Goal: Task Accomplishment & Management: Manage account settings

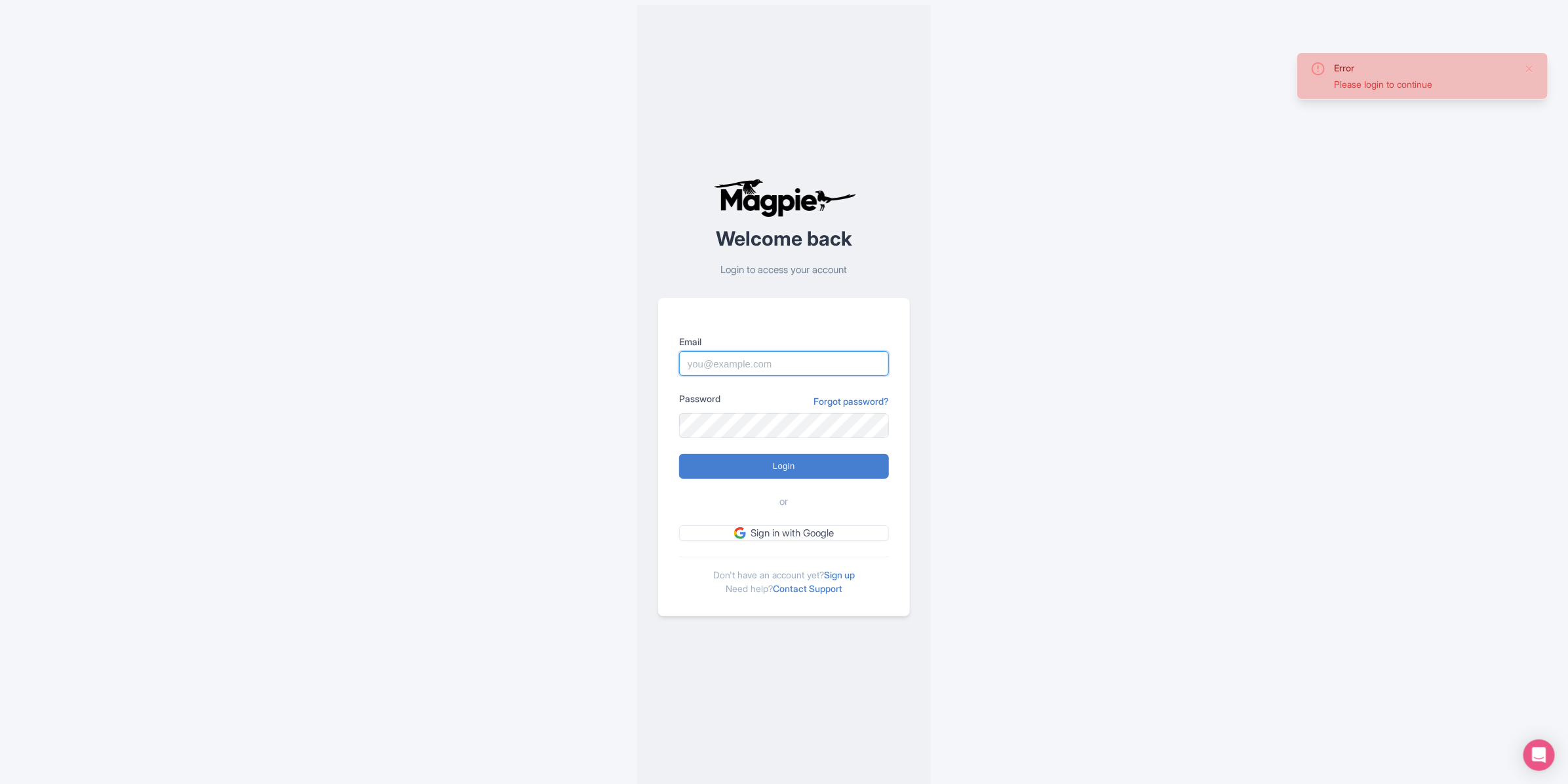
type input "harumi@capacityinteractive.com"
click at [825, 468] on input "Login" at bounding box center [783, 467] width 210 height 25
type input "Logging in..."
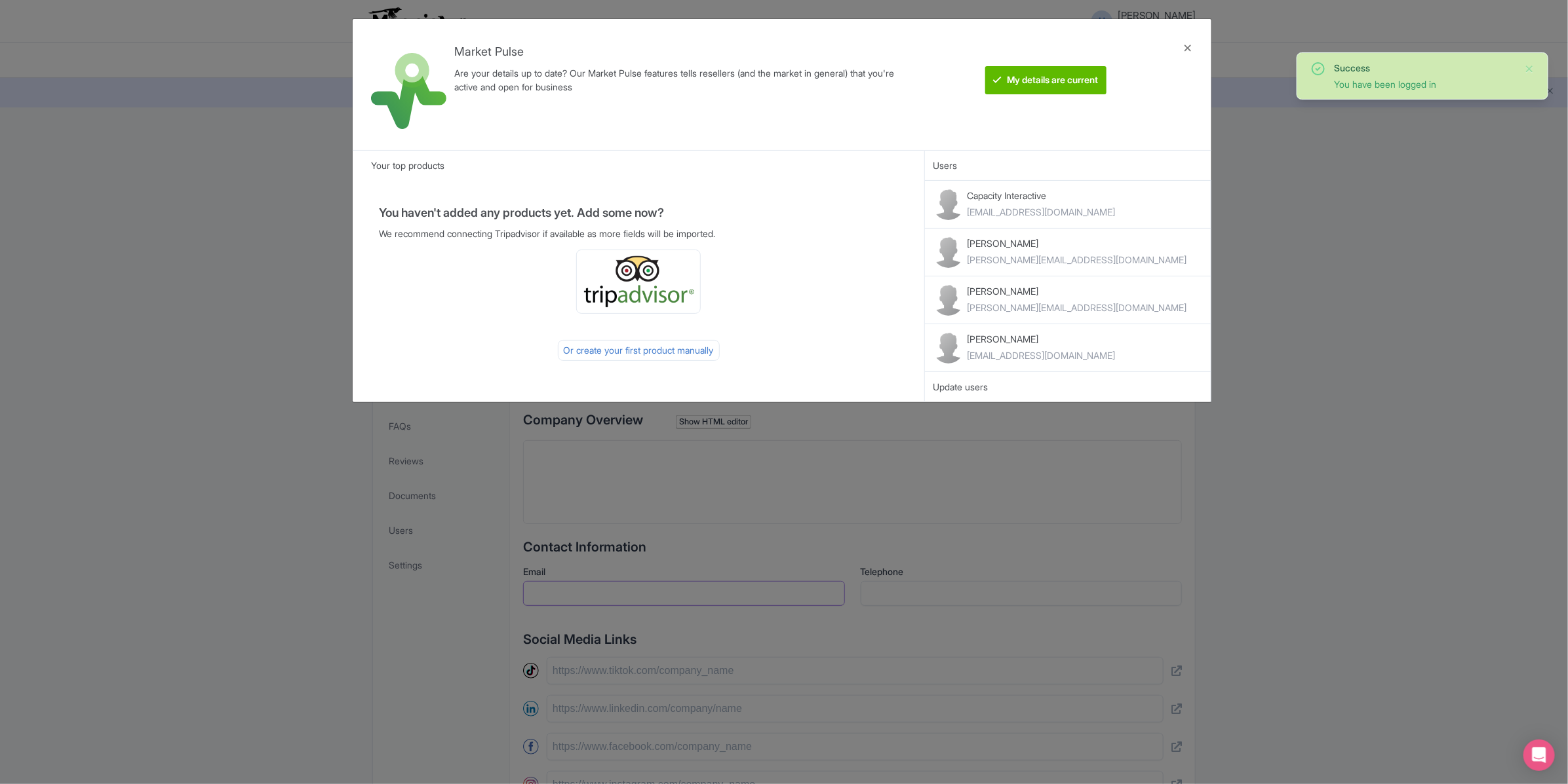
type input "harumi@capacityinteractive.com"
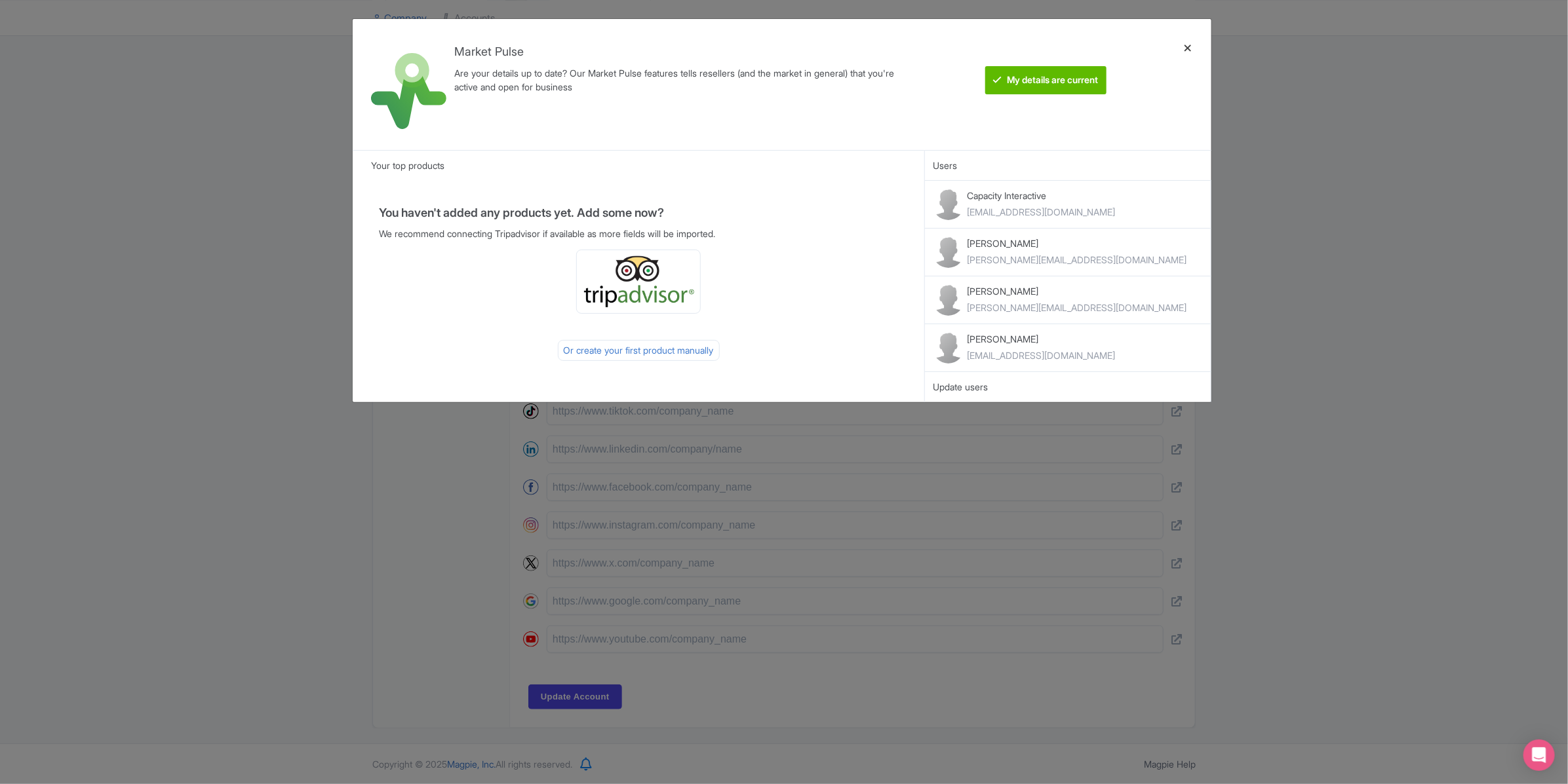
click at [1185, 49] on div at bounding box center [1187, 84] width 31 height 110
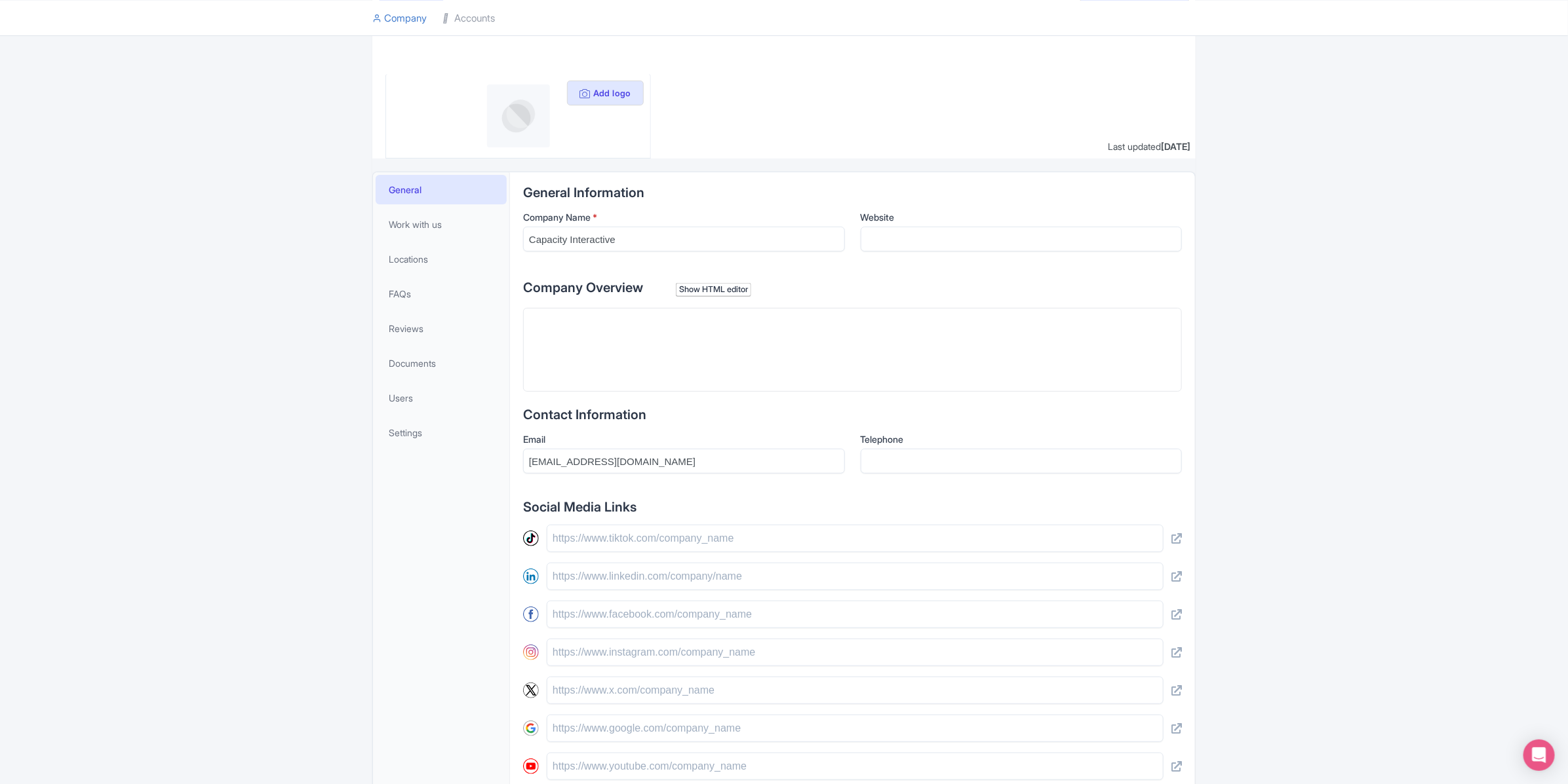
scroll to position [0, 0]
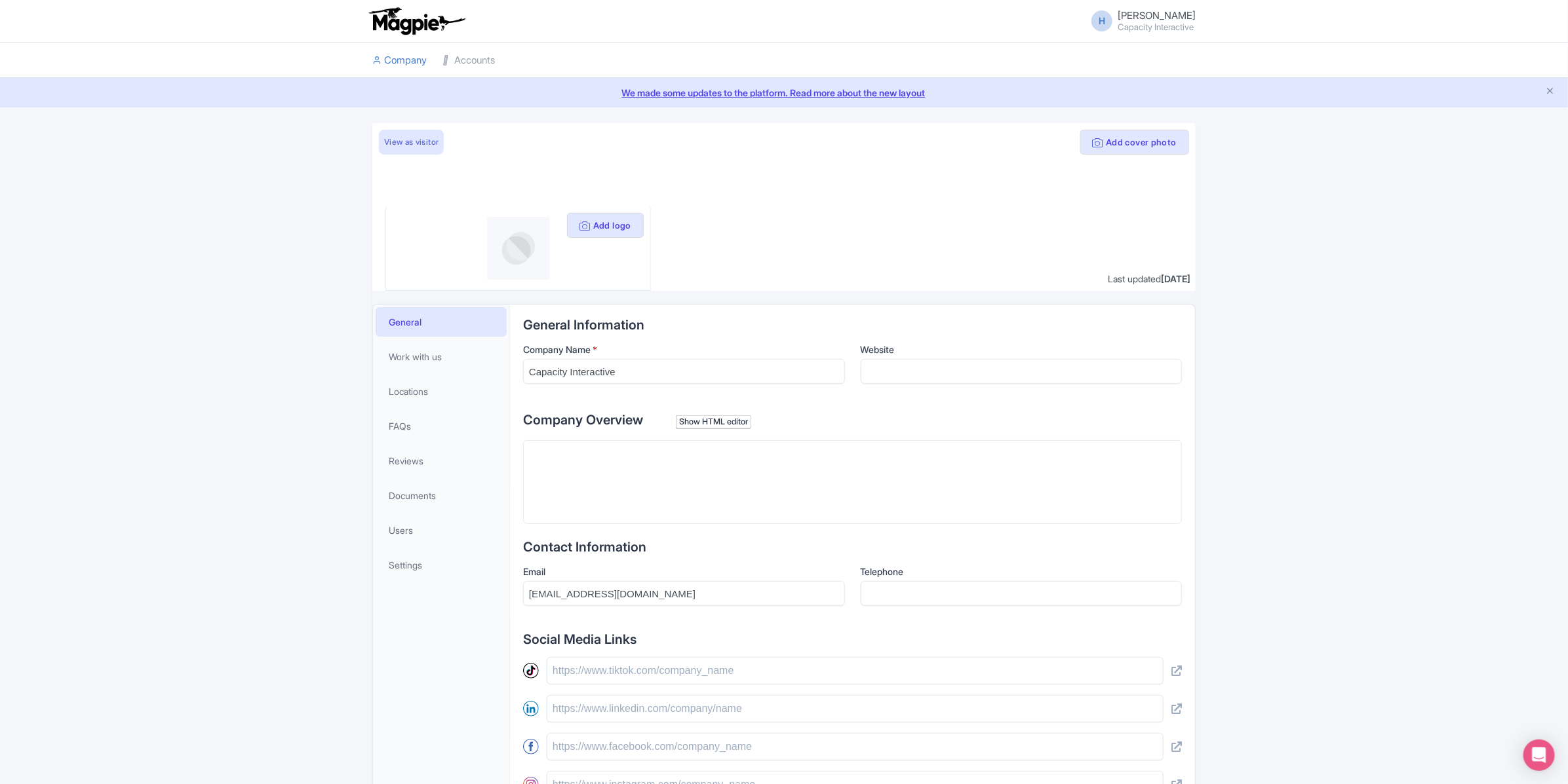
click at [499, 60] on li "Accounts" at bounding box center [469, 61] width 68 height 35
click at [493, 61] on link "Accounts" at bounding box center [469, 61] width 53 height 36
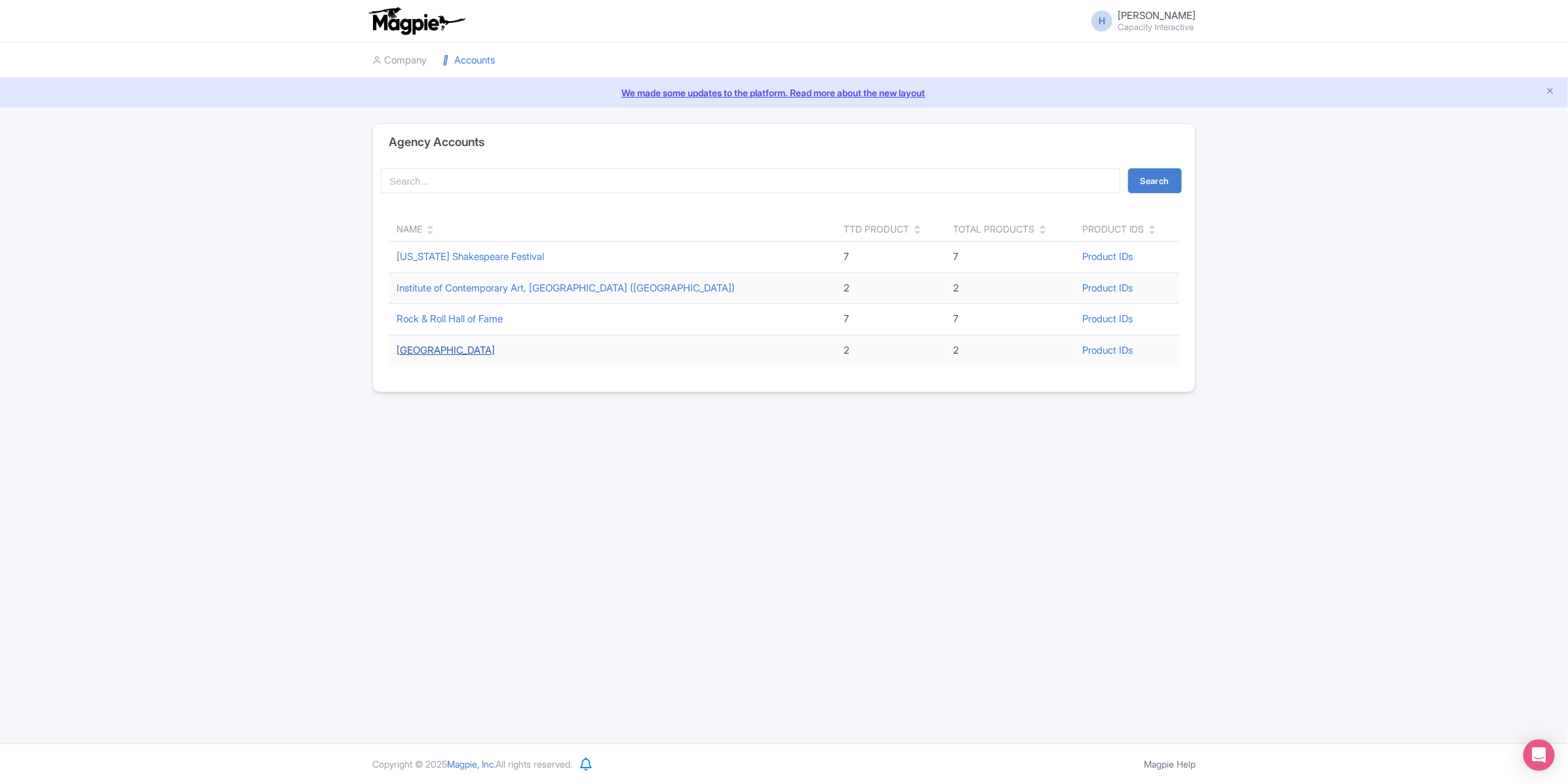
click at [452, 355] on link "[GEOGRAPHIC_DATA]" at bounding box center [445, 350] width 99 height 13
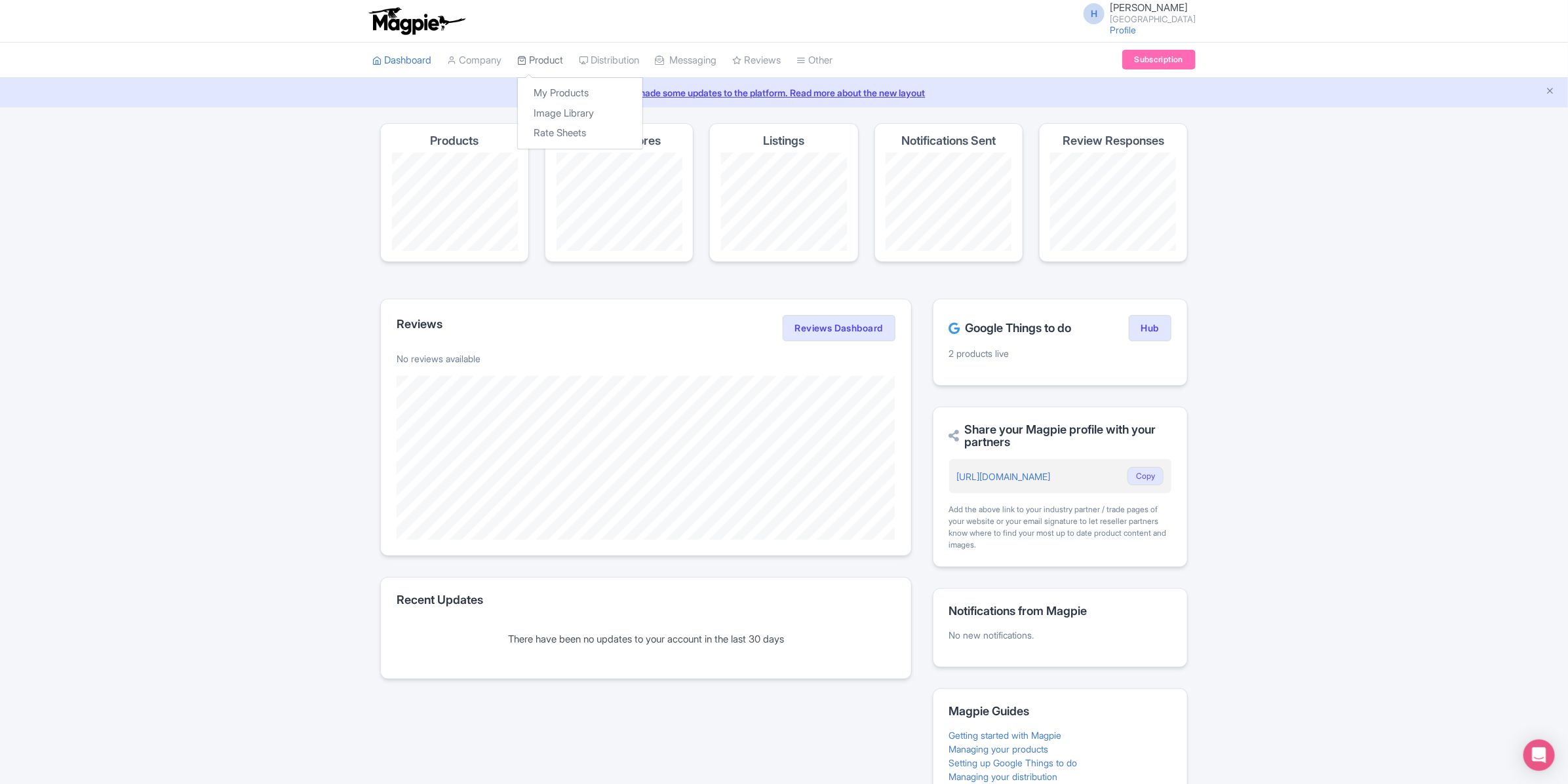
click at [557, 62] on link "Product" at bounding box center [540, 61] width 46 height 36
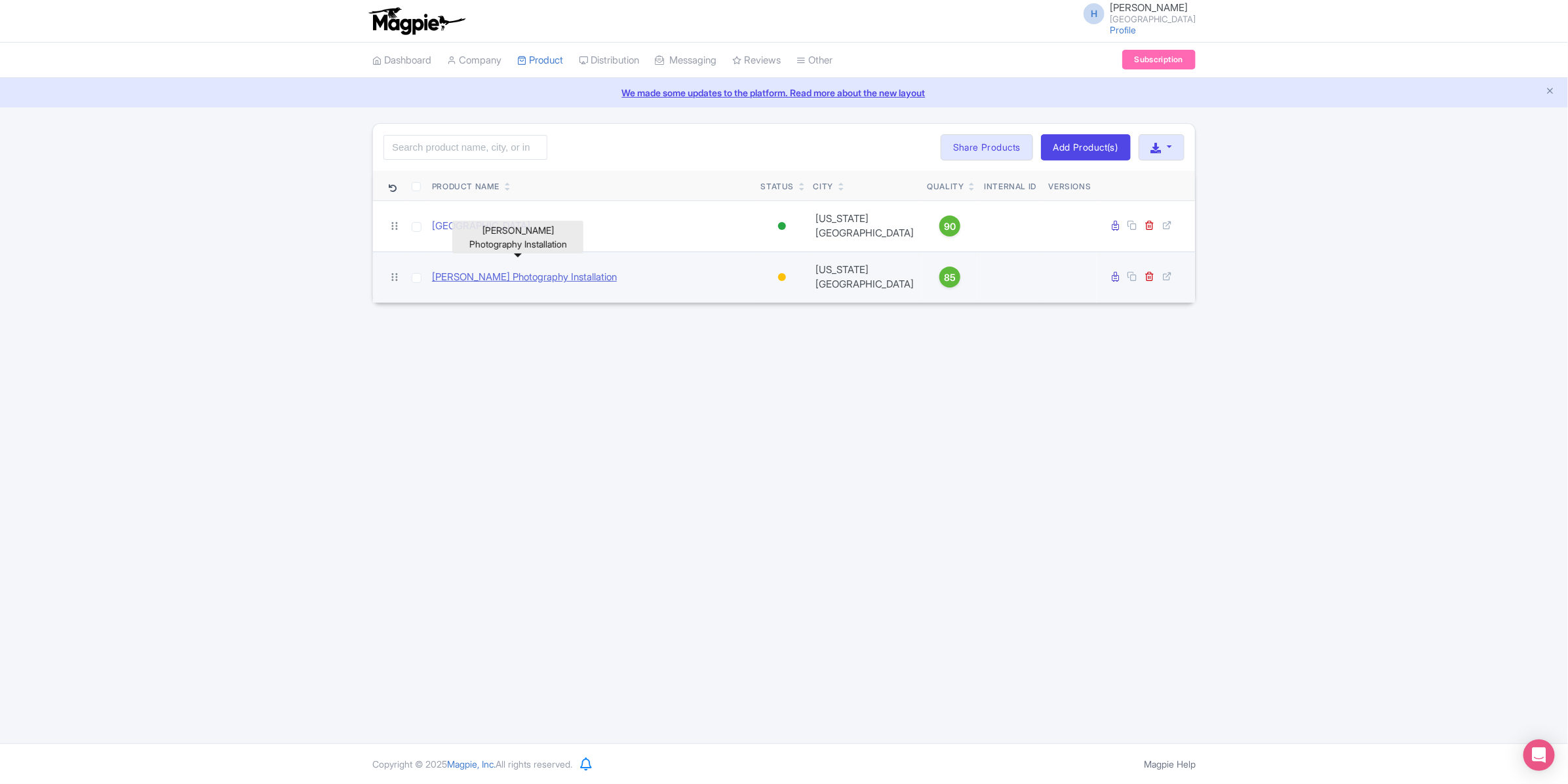
click at [547, 270] on link "[PERSON_NAME] Photography Installation" at bounding box center [523, 277] width 185 height 15
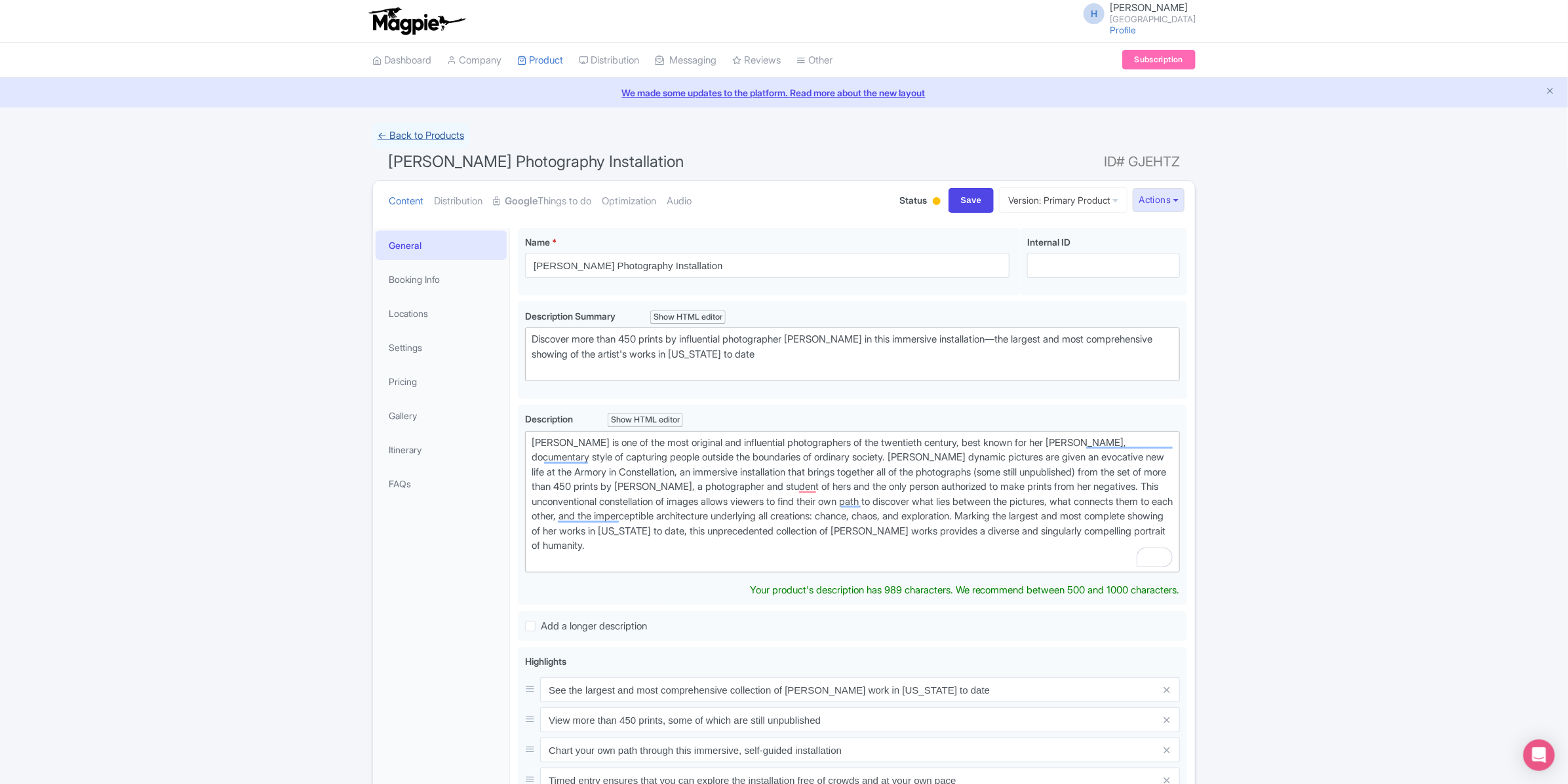
click at [408, 137] on link "← Back to Products" at bounding box center [420, 136] width 97 height 25
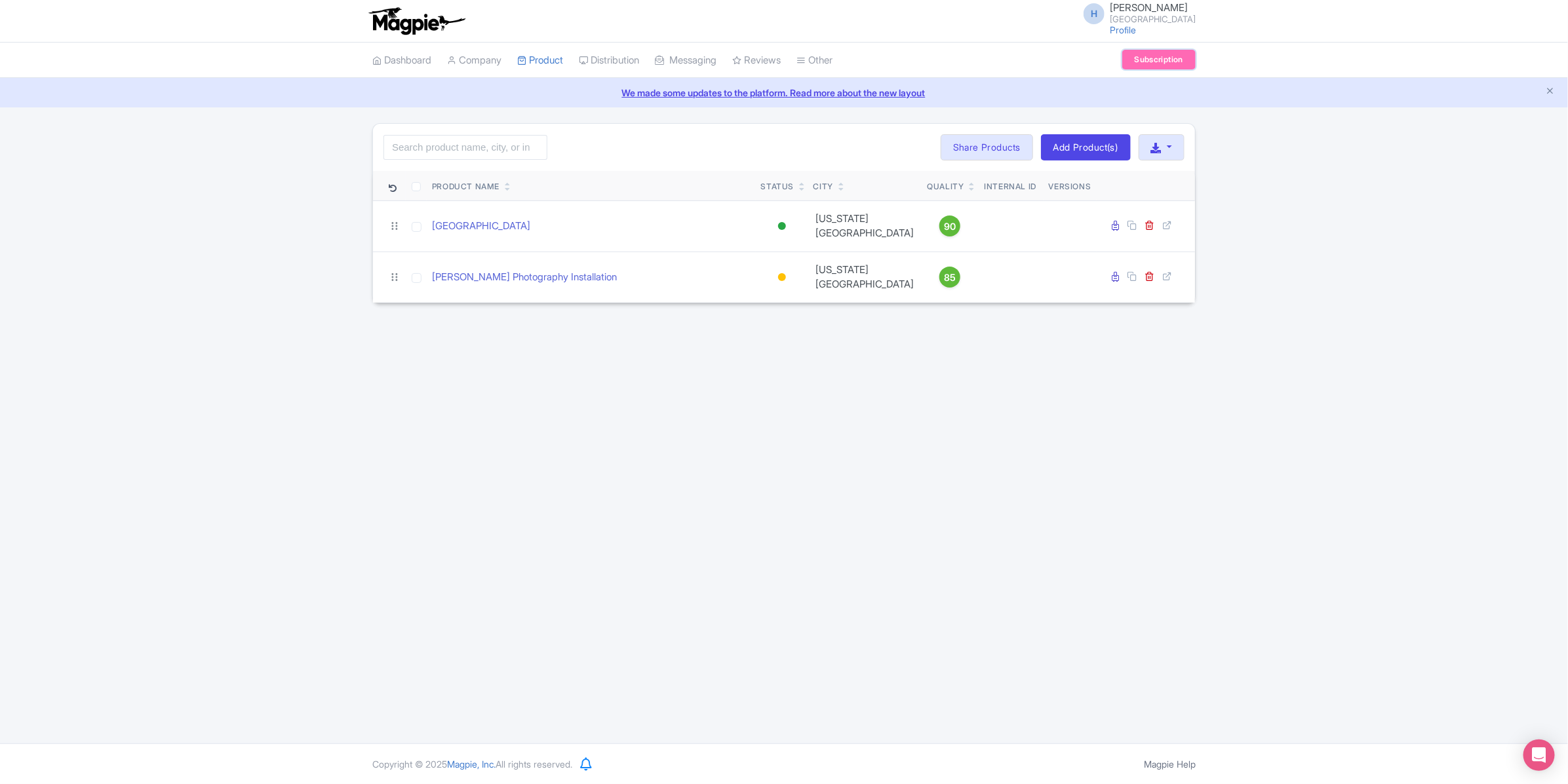
click at [1167, 57] on link "Subscription" at bounding box center [1158, 60] width 73 height 20
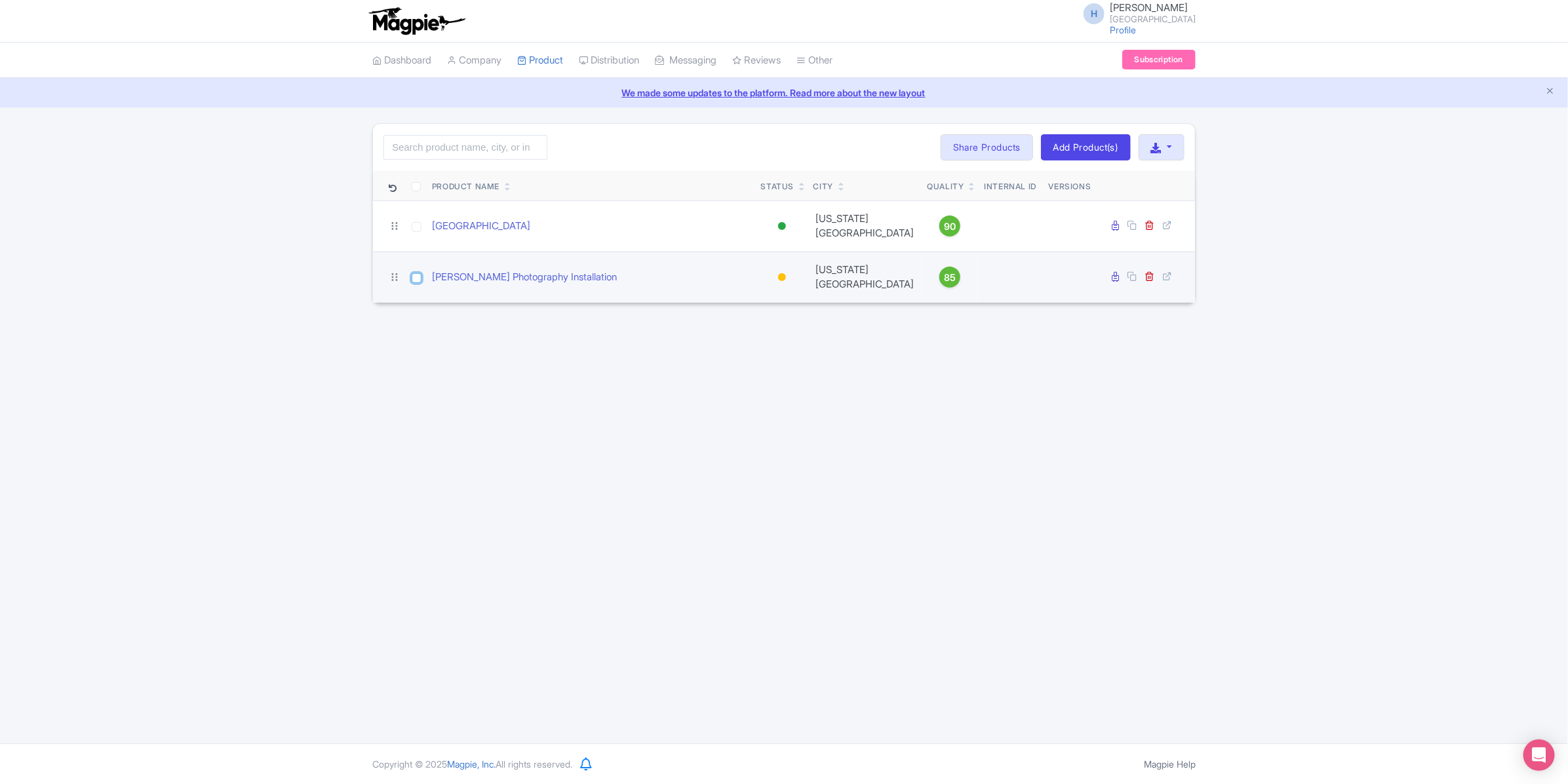
click at [415, 273] on input "checkbox" at bounding box center [417, 278] width 10 height 10
checkbox input "true"
